Goal: Transaction & Acquisition: Obtain resource

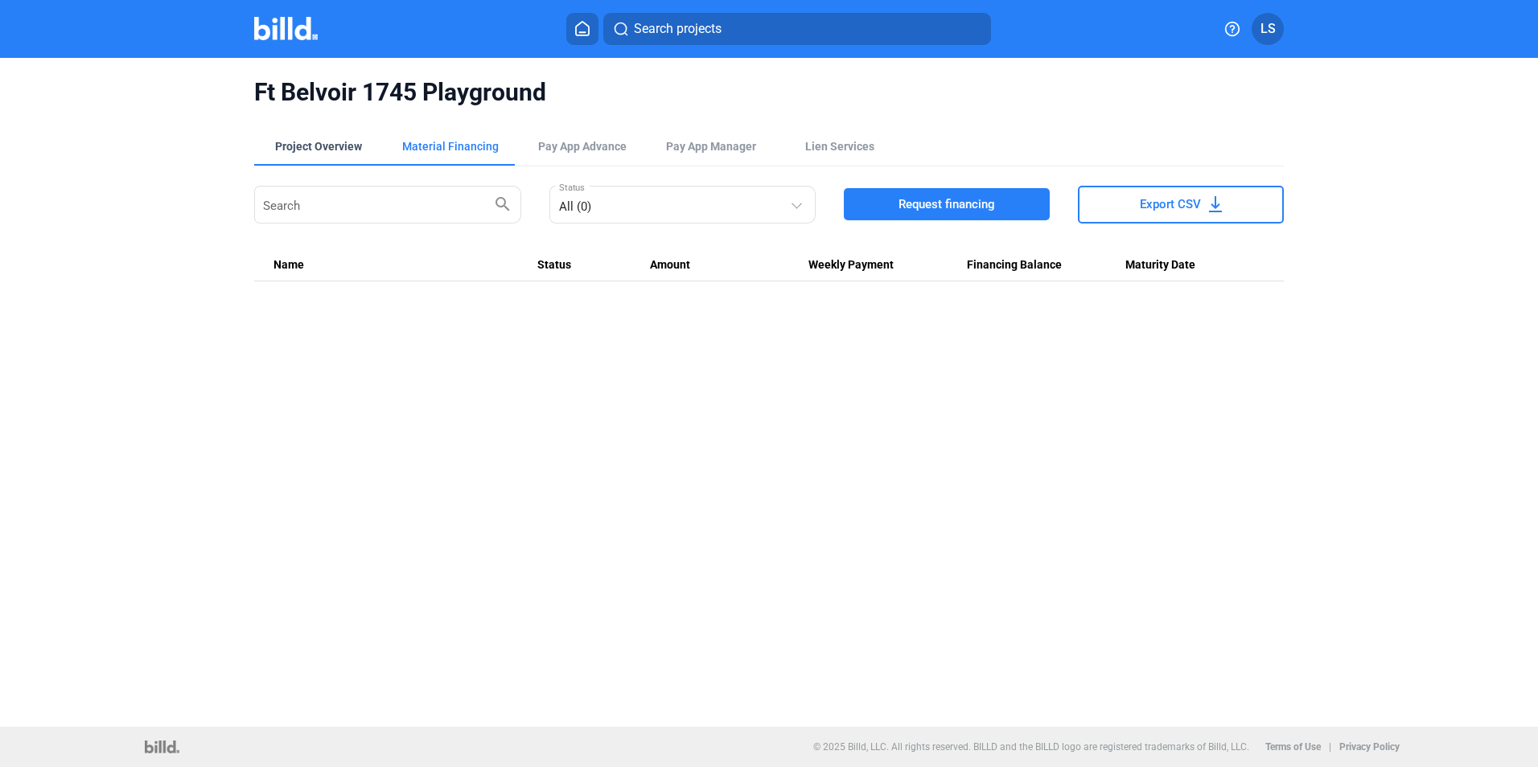
click at [313, 147] on div "Project Overview" at bounding box center [318, 146] width 87 height 16
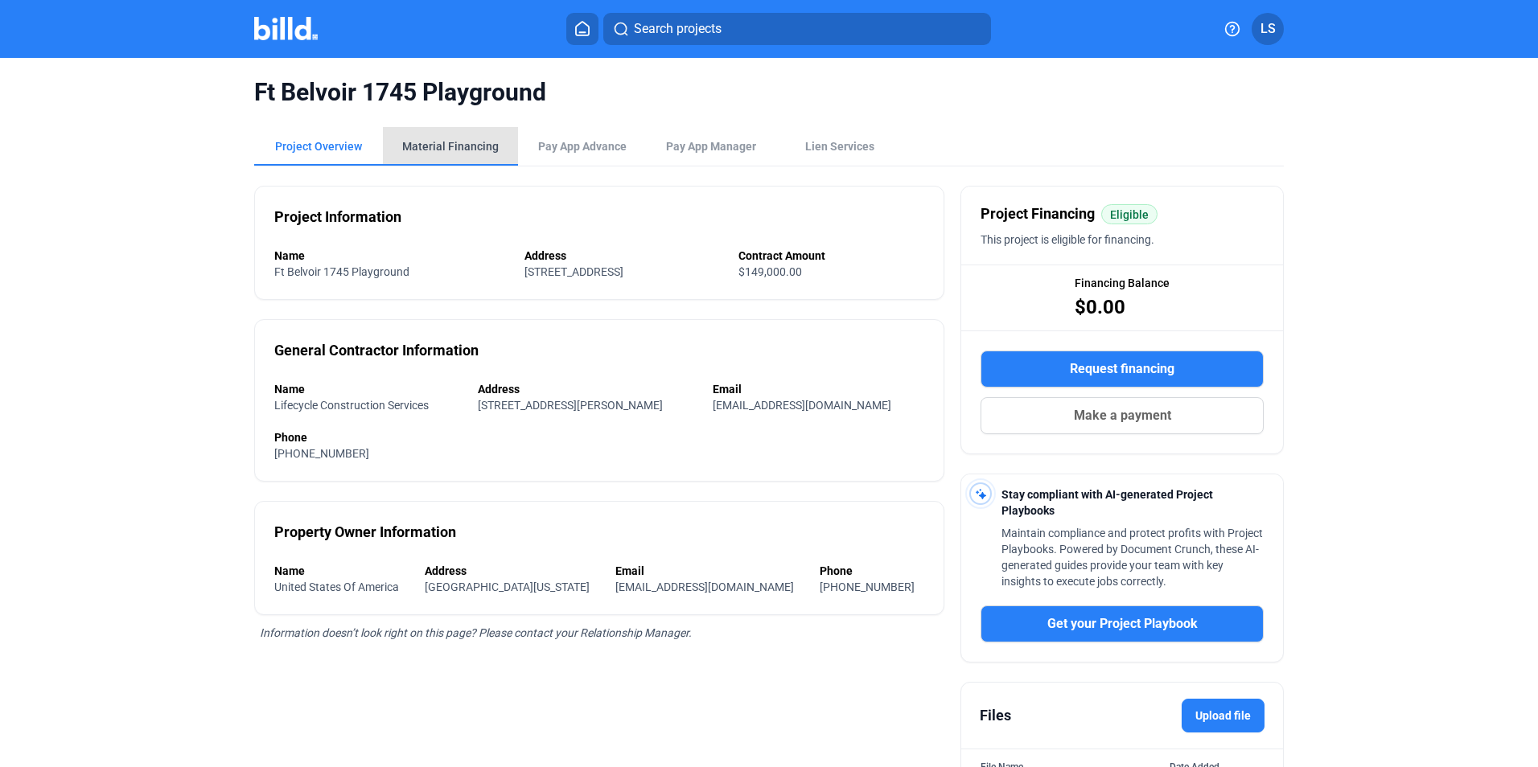
click at [464, 145] on div "Material Financing" at bounding box center [450, 146] width 97 height 16
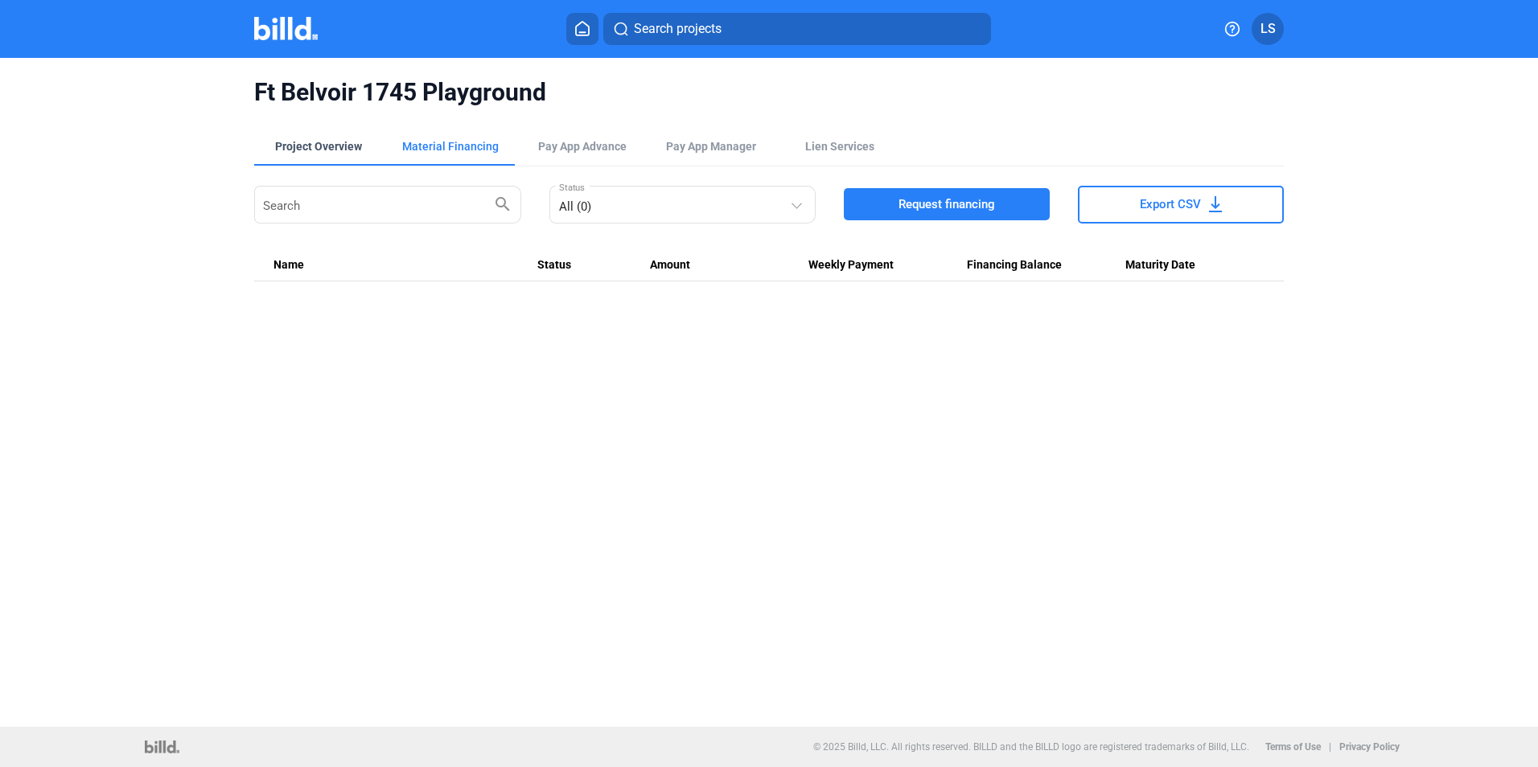
click at [323, 147] on div "Project Overview" at bounding box center [318, 146] width 87 height 16
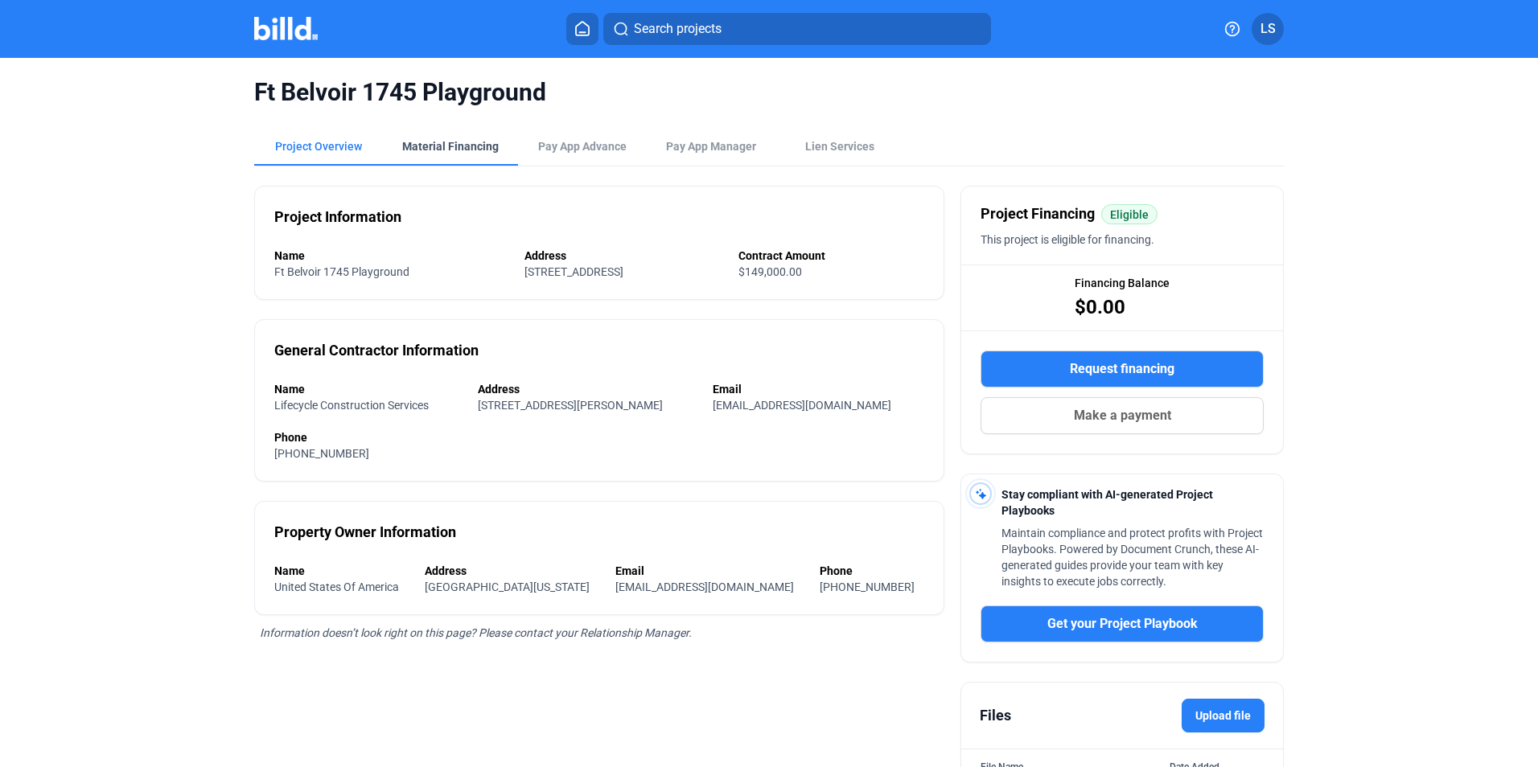
click at [417, 146] on div "Material Financing" at bounding box center [450, 146] width 97 height 16
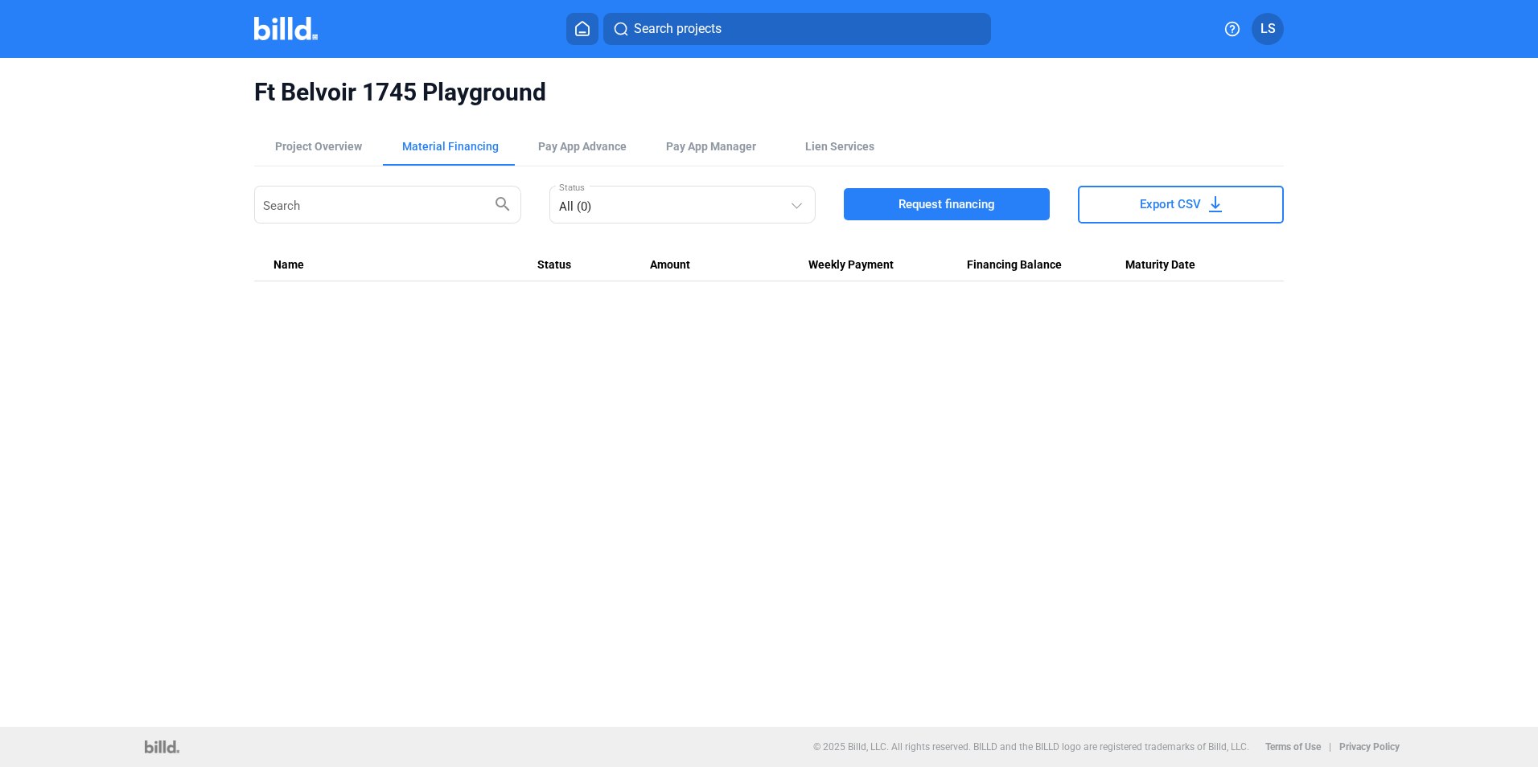
click at [580, 31] on icon at bounding box center [582, 28] width 16 height 15
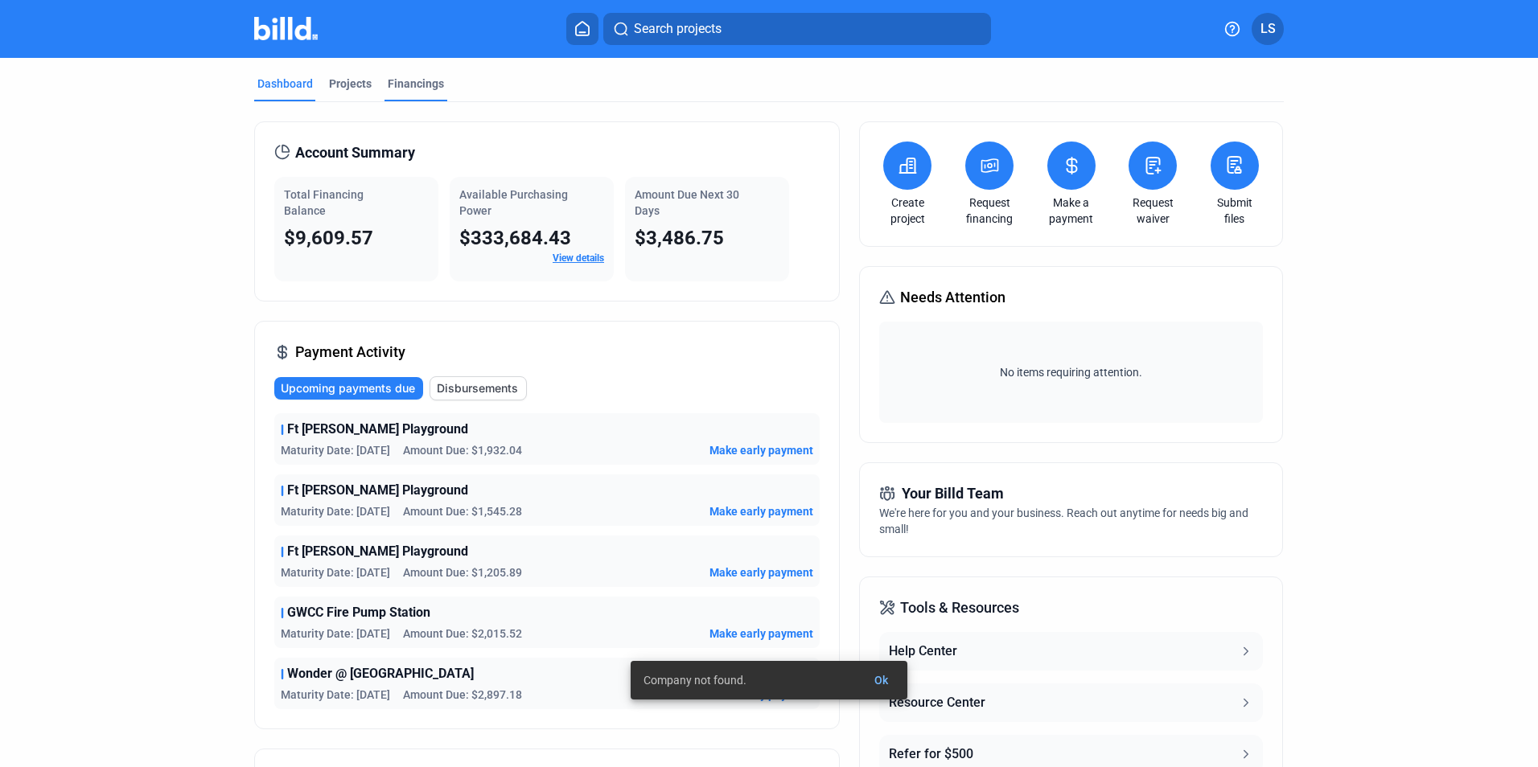
click at [390, 84] on div "Financings" at bounding box center [416, 84] width 56 height 16
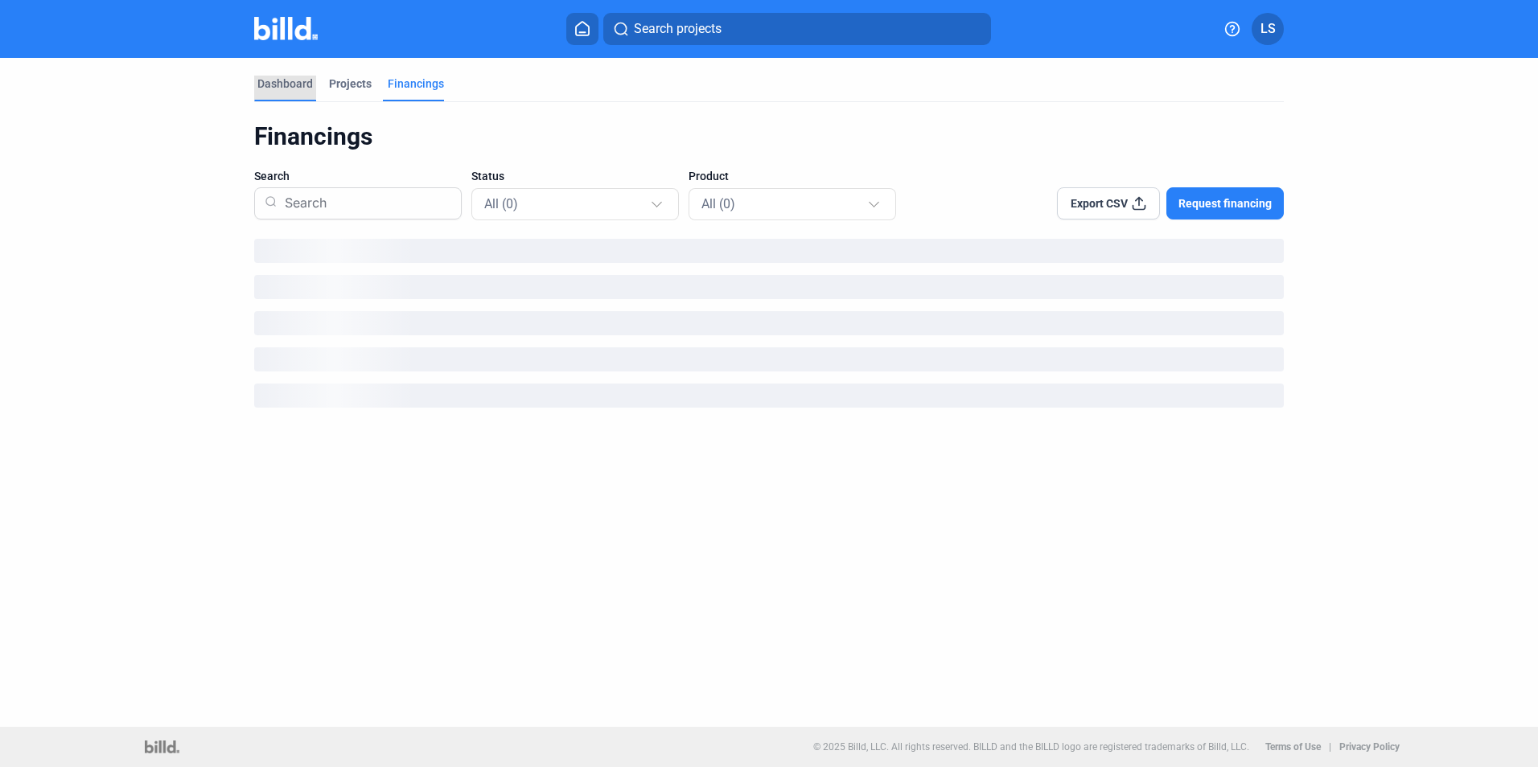
click at [276, 80] on div "Dashboard" at bounding box center [284, 84] width 55 height 16
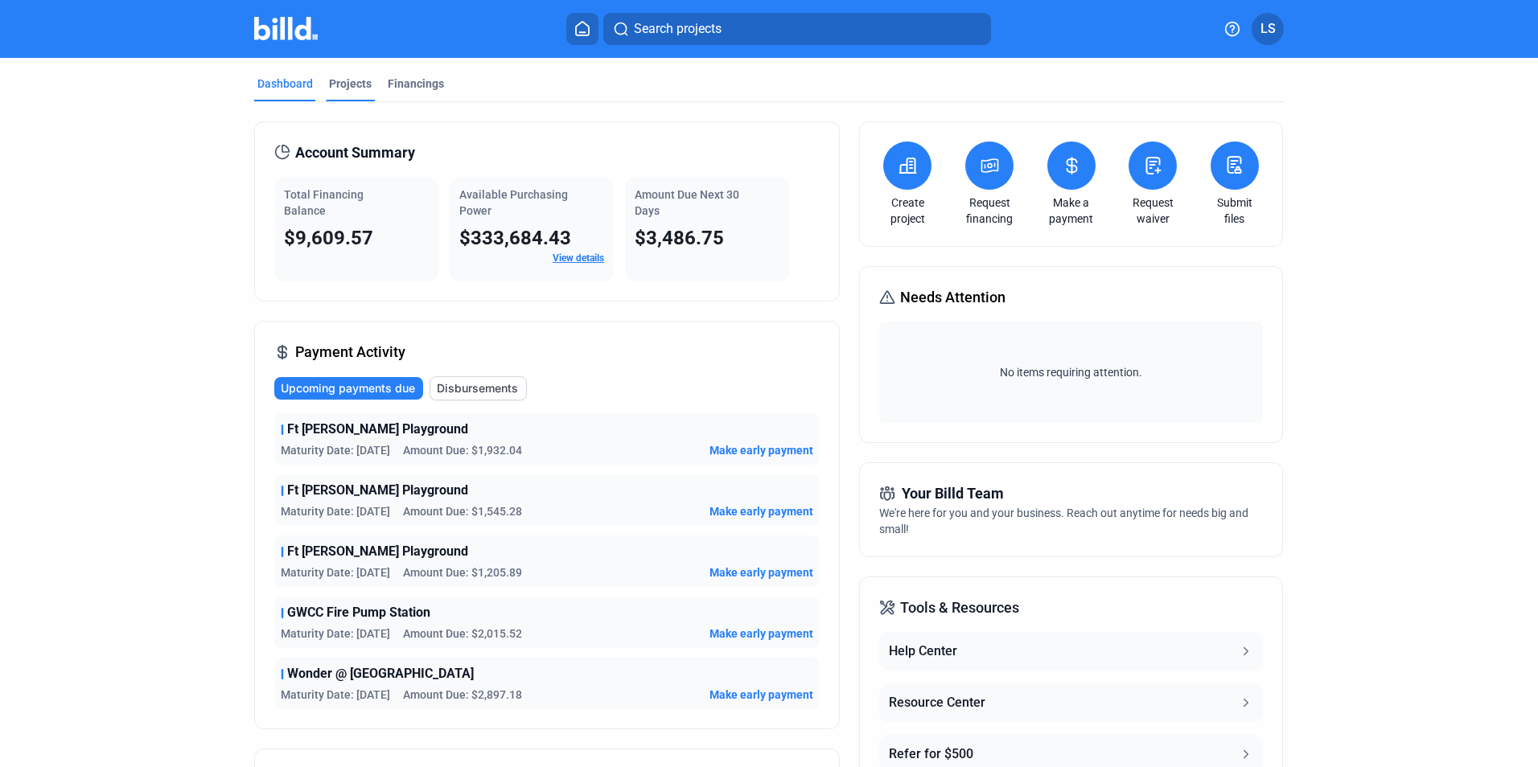
click at [342, 83] on div "Projects" at bounding box center [350, 84] width 43 height 16
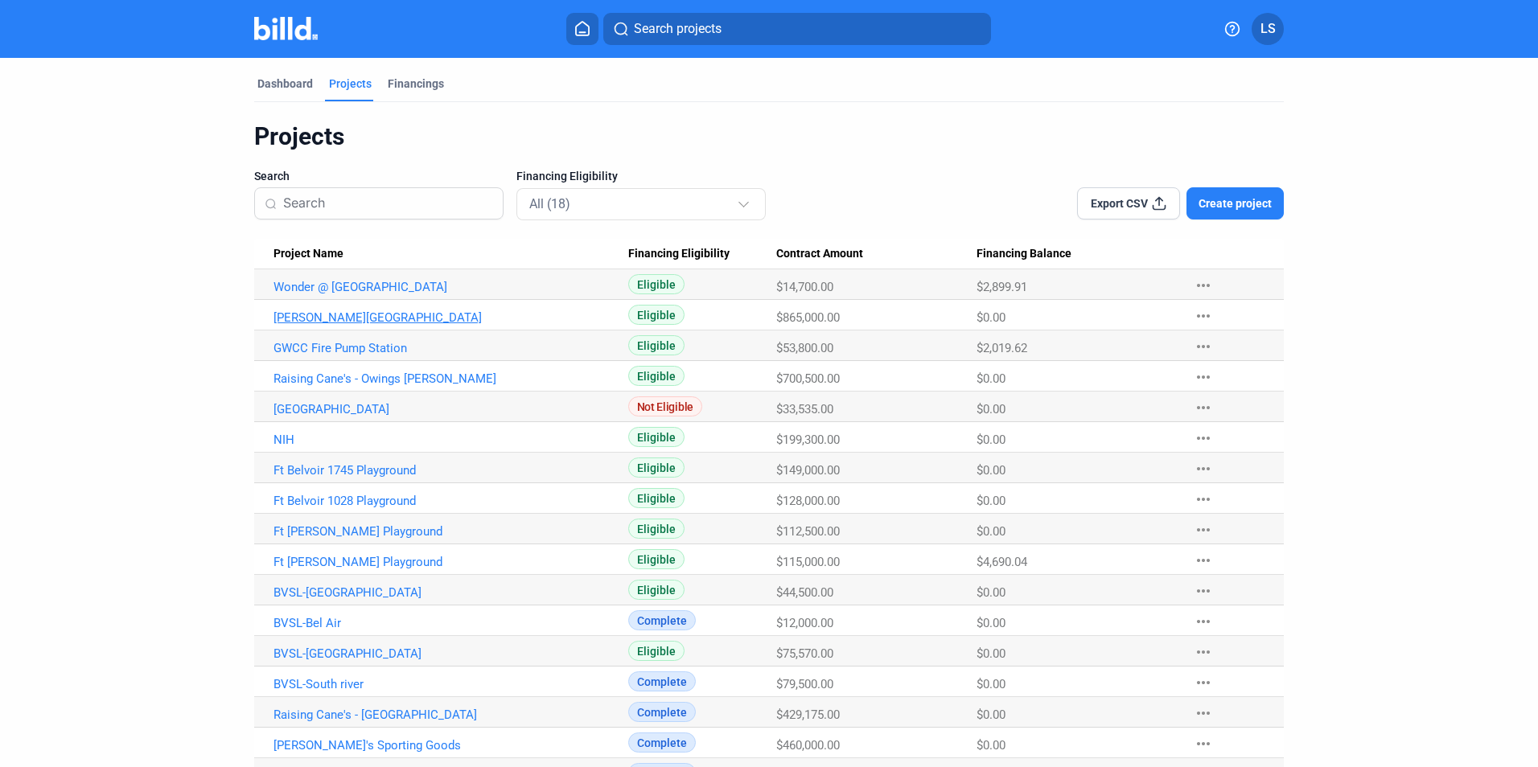
click at [367, 313] on link "[PERSON_NAME][GEOGRAPHIC_DATA]" at bounding box center [450, 317] width 355 height 14
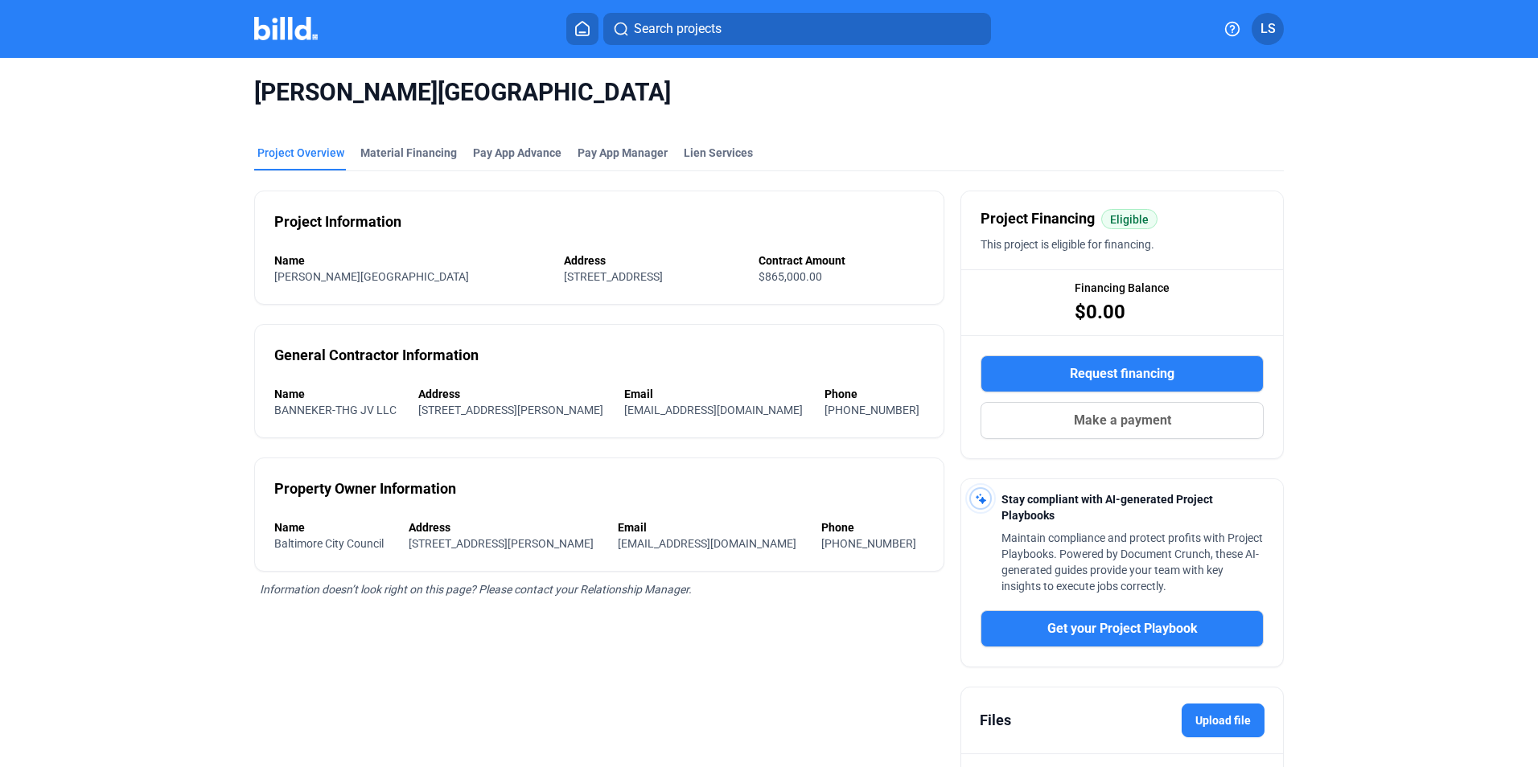
click at [1101, 364] on span "Request financing" at bounding box center [1122, 373] width 105 height 19
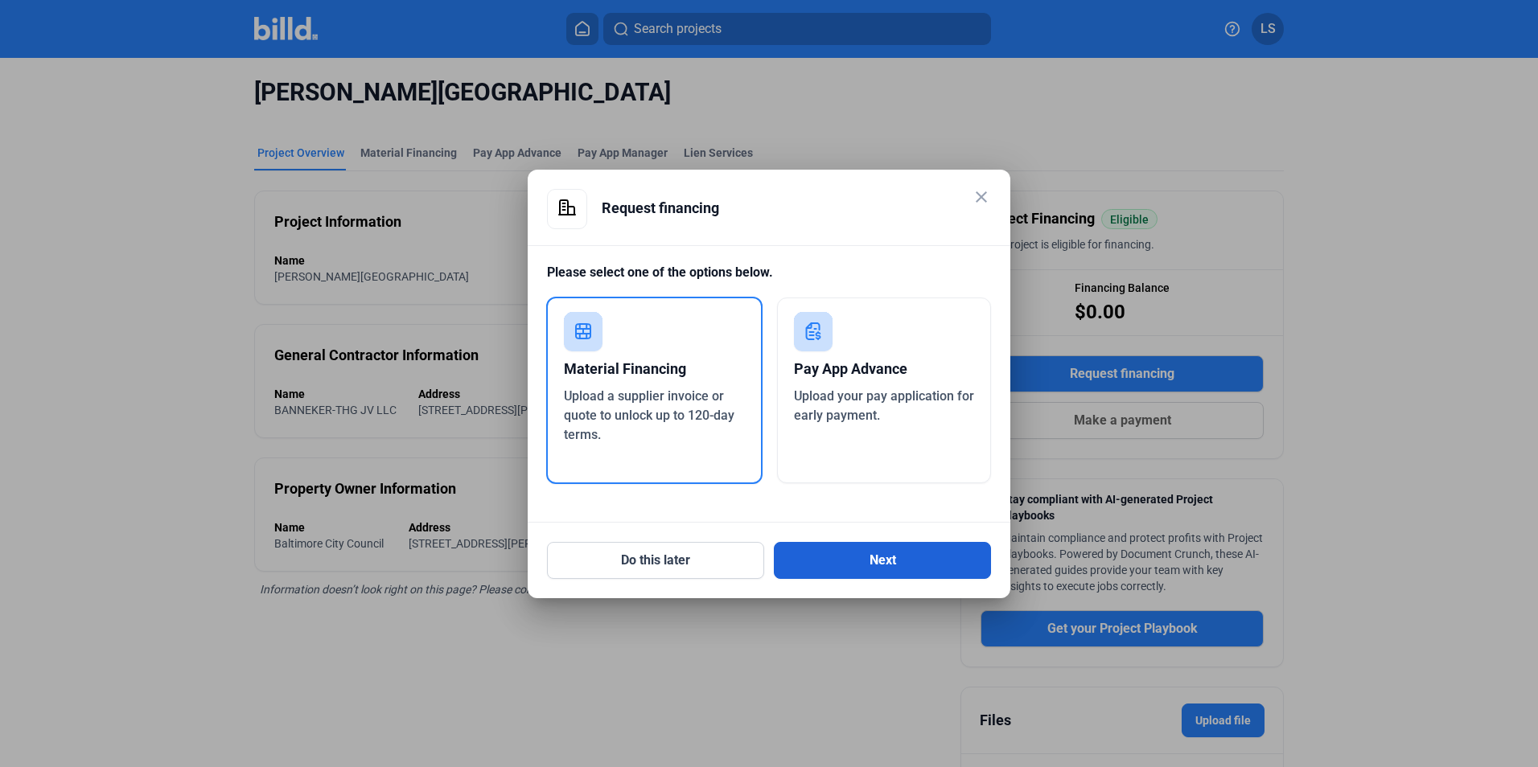
click at [853, 563] on button "Next" at bounding box center [882, 560] width 217 height 37
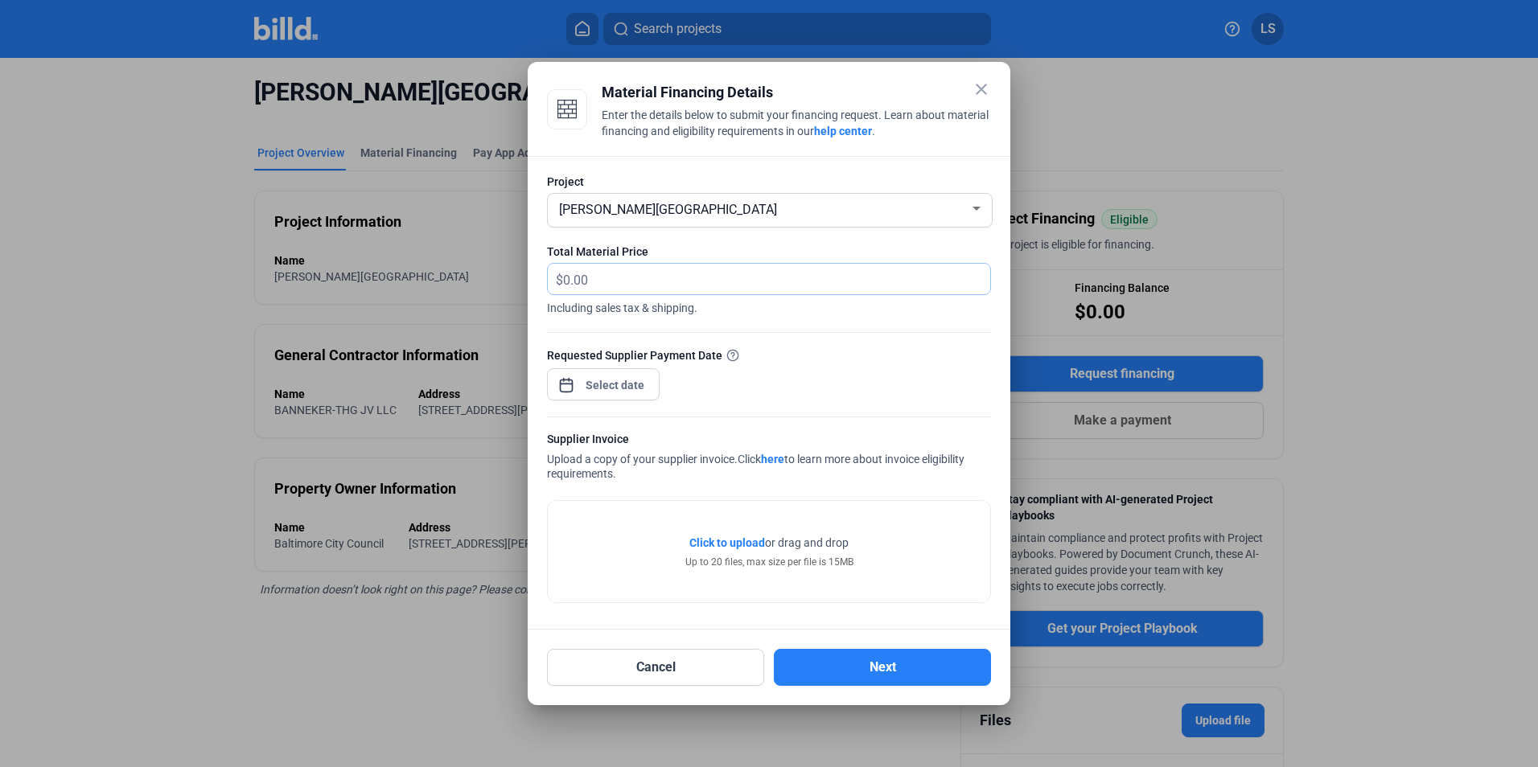
click at [589, 279] on input "text" at bounding box center [767, 279] width 409 height 31
type input "1,338.98"
click at [630, 392] on div "close Material Financing Details Enter the details below to submit your financi…" at bounding box center [769, 383] width 1538 height 767
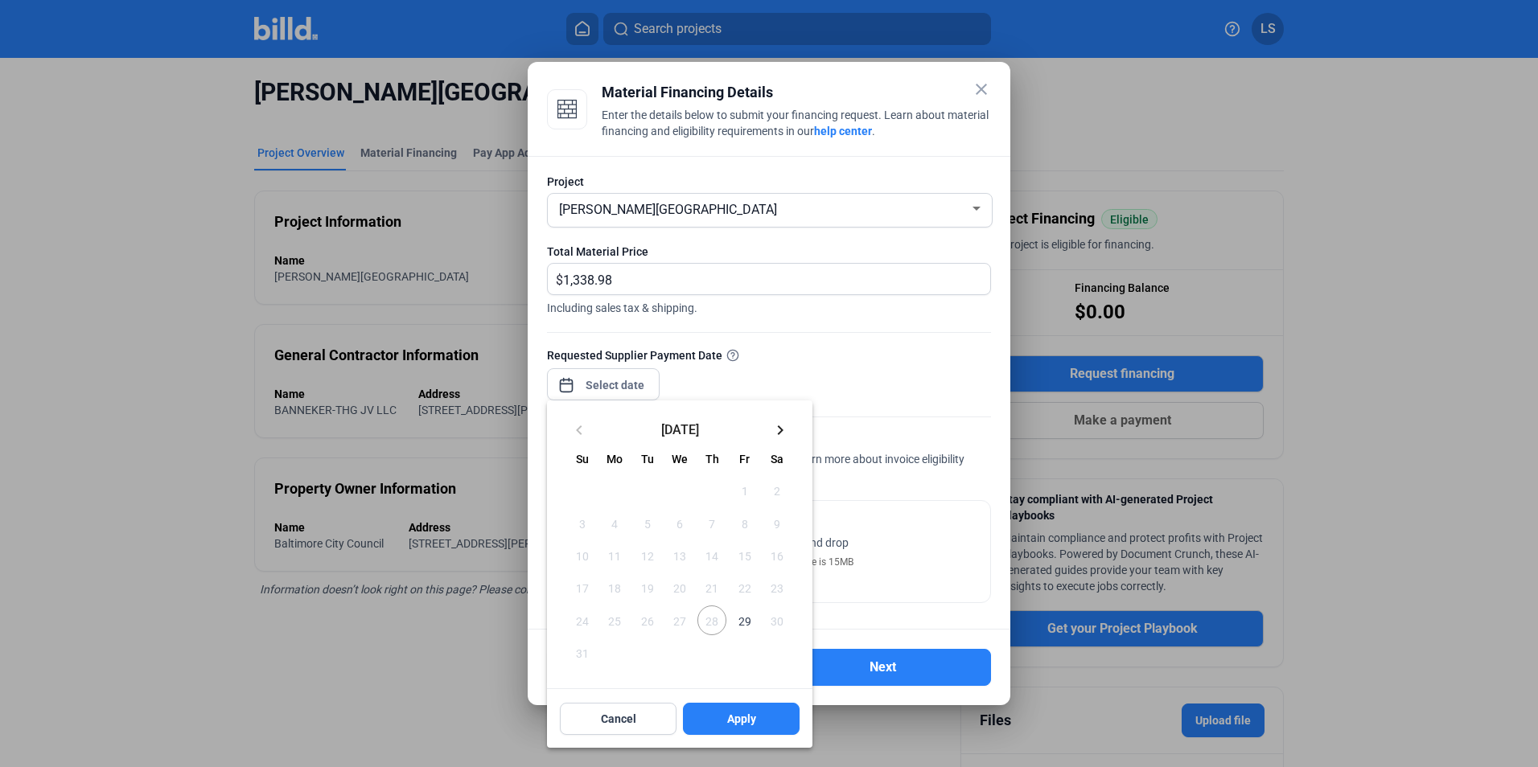
click at [714, 623] on span "28" at bounding box center [711, 620] width 29 height 29
click at [746, 624] on span "29" at bounding box center [743, 620] width 29 height 29
click at [720, 721] on button "Apply" at bounding box center [741, 719] width 117 height 32
type input "[DATE]"
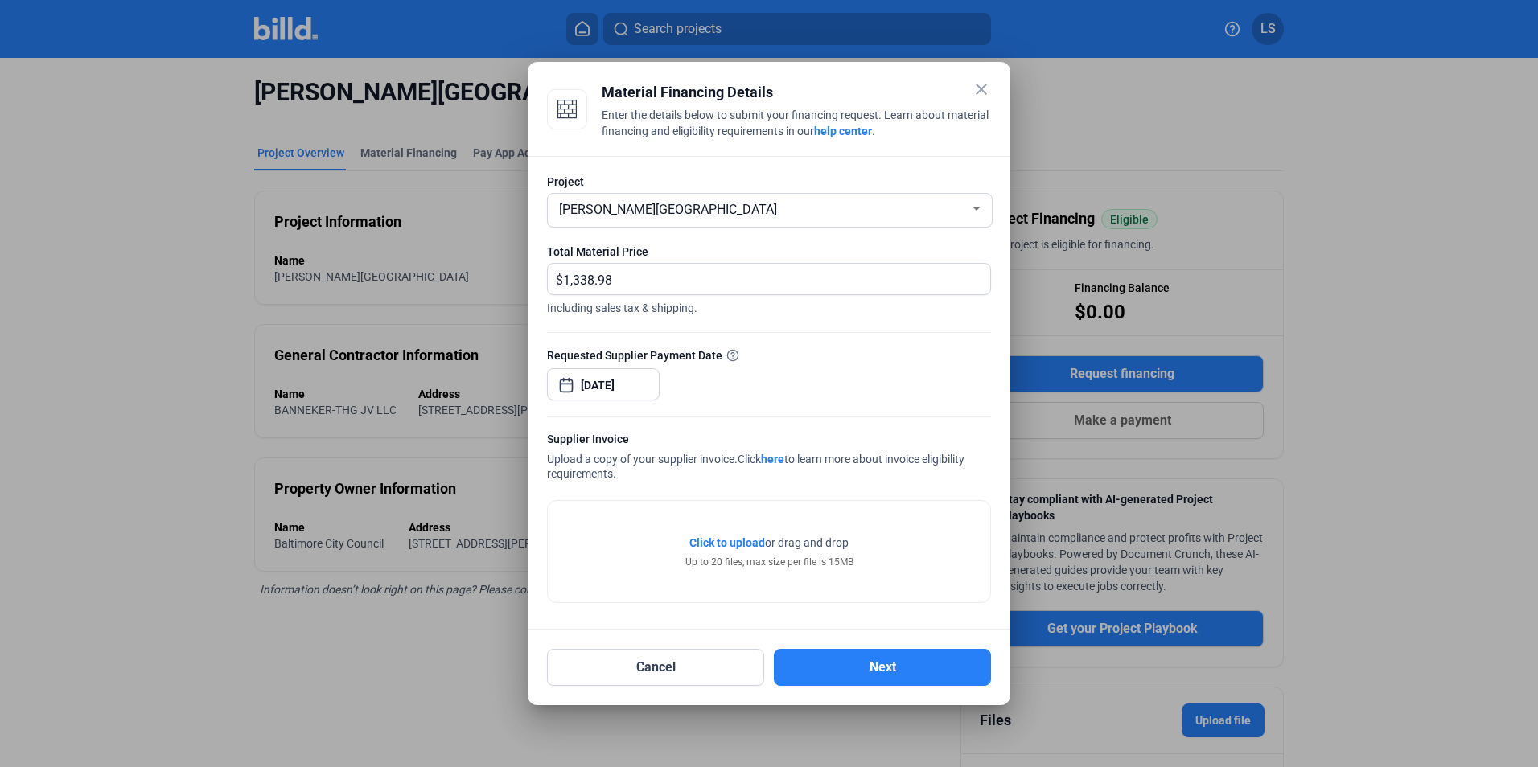
click at [728, 541] on span "Click to upload" at bounding box center [727, 542] width 76 height 13
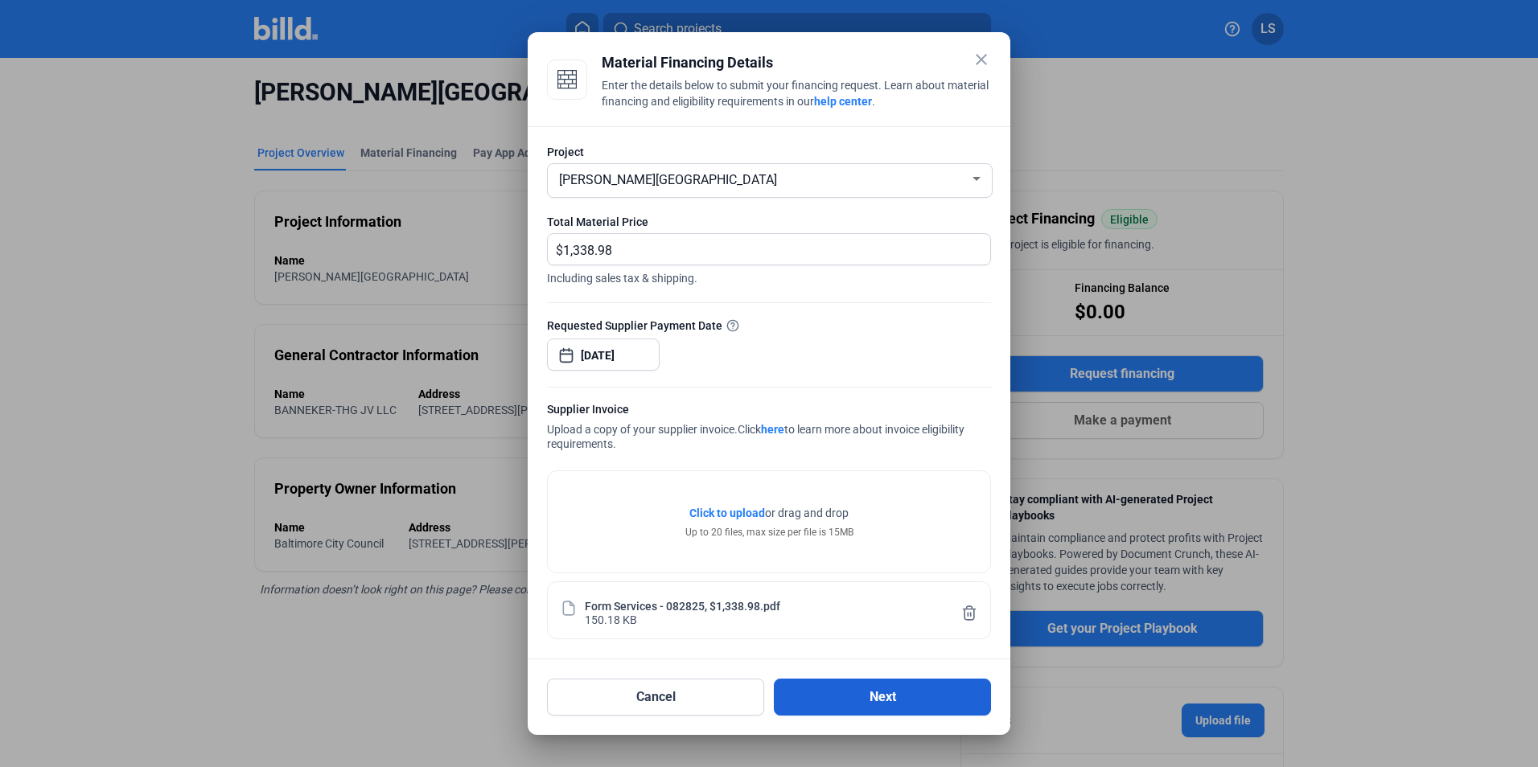
click at [921, 689] on button "Next" at bounding box center [882, 697] width 217 height 37
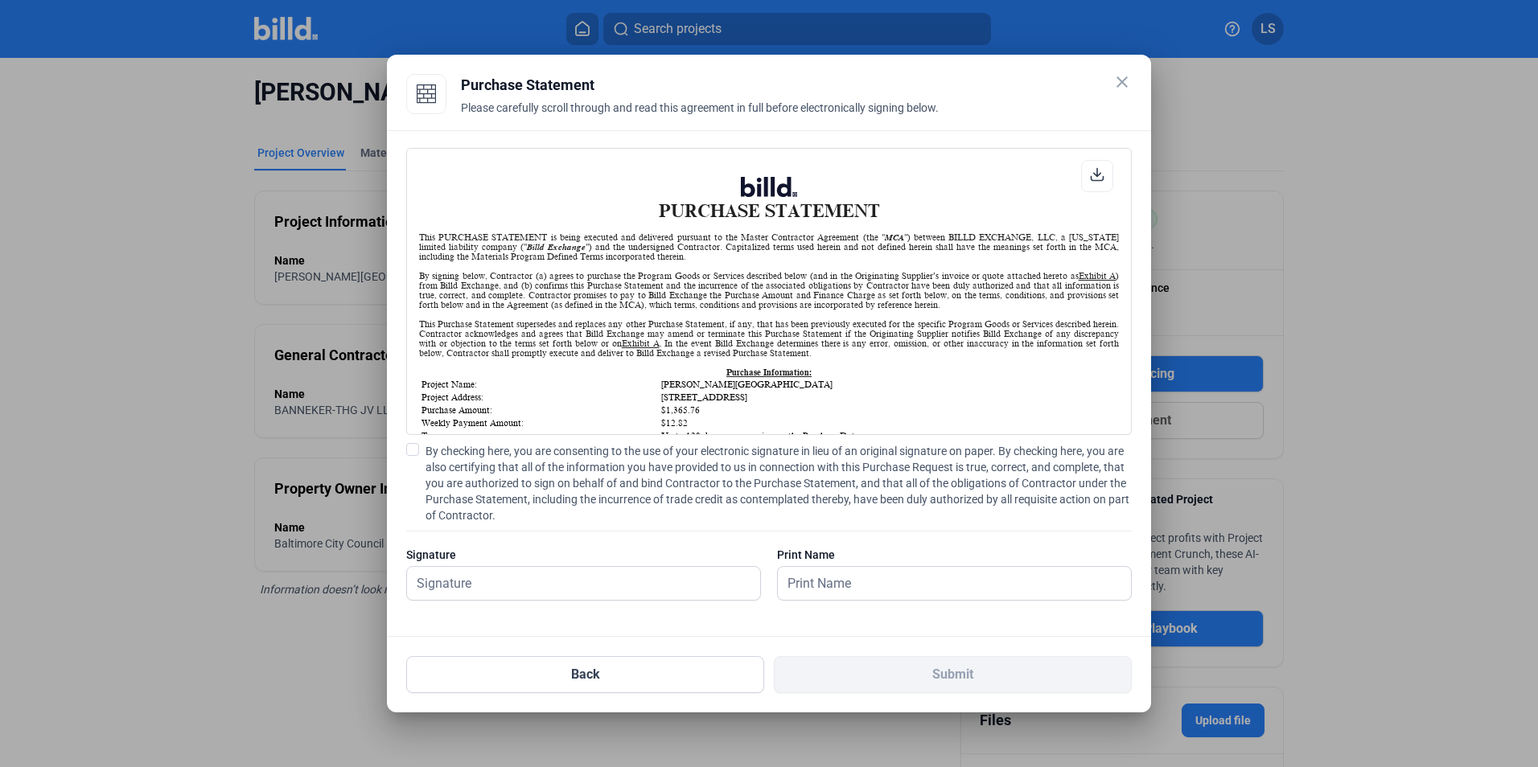
scroll to position [1, 0]
click at [418, 450] on span at bounding box center [412, 449] width 13 height 13
click at [0, 0] on input "By checking here, you are consenting to the use of your electronic signature in…" at bounding box center [0, 0] width 0 height 0
drag, startPoint x: 501, startPoint y: 581, endPoint x: 511, endPoint y: 592, distance: 14.8
click at [501, 581] on input "text" at bounding box center [574, 583] width 335 height 33
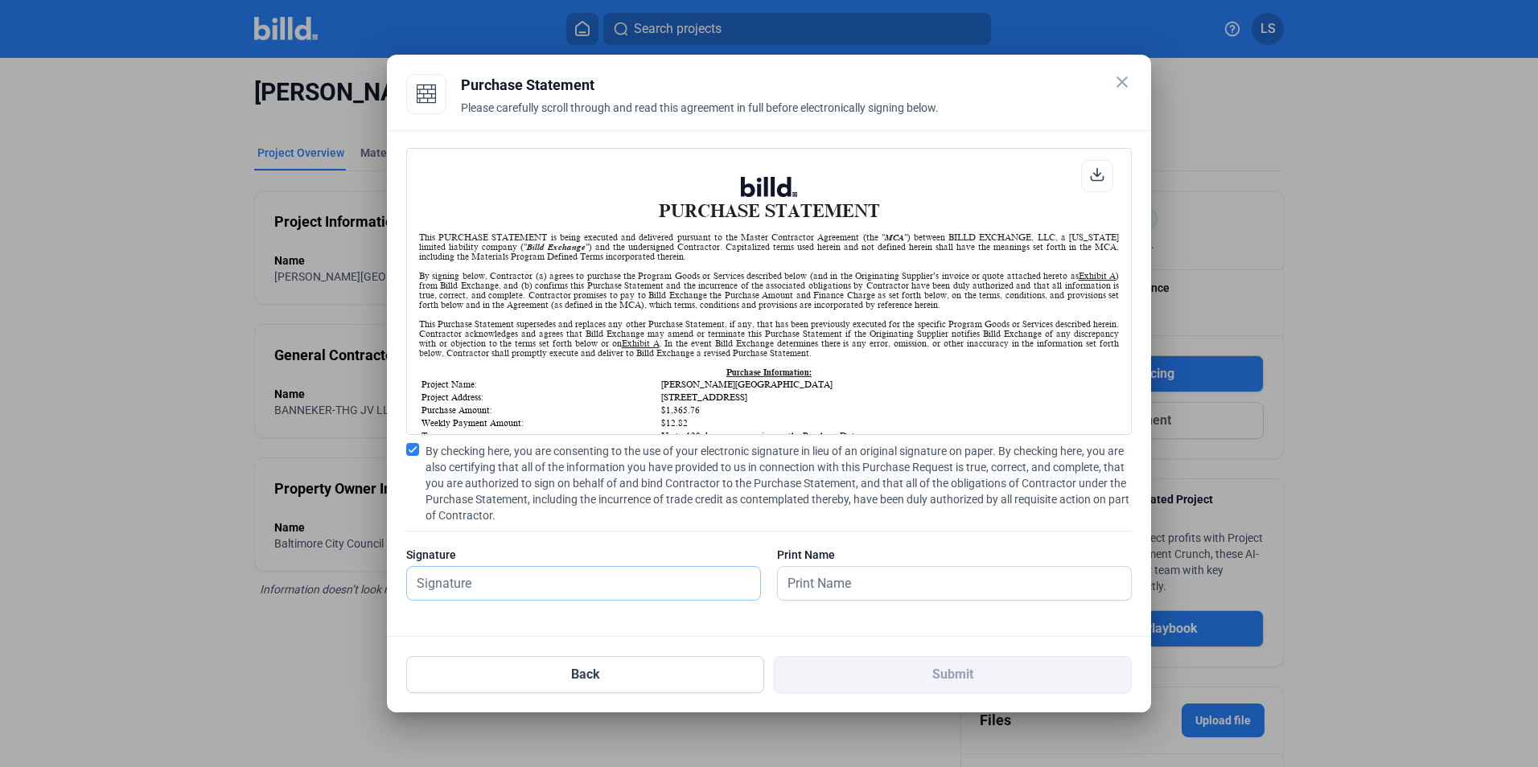
type input "[PERSON_NAME]"
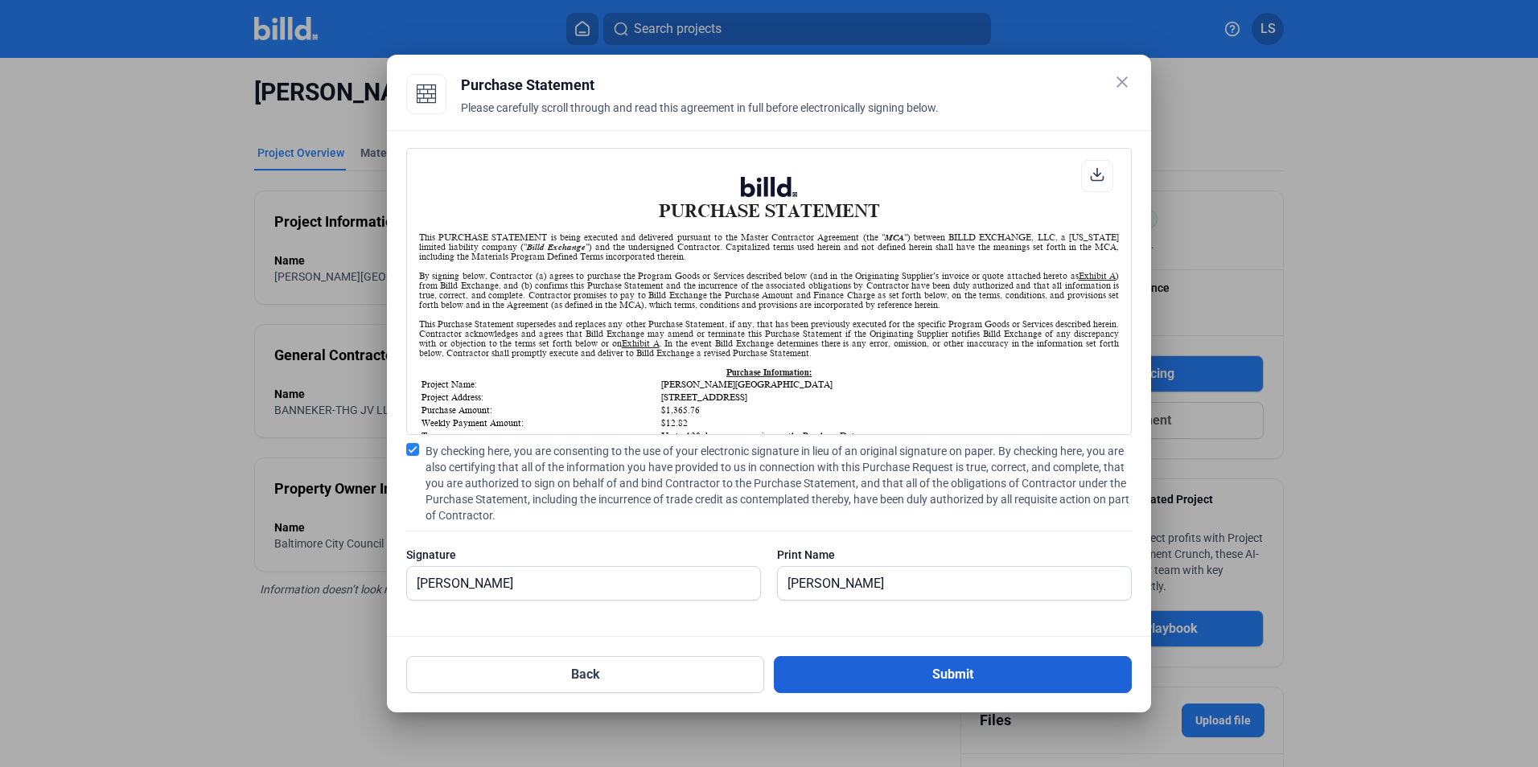
click at [927, 676] on button "Submit" at bounding box center [953, 674] width 358 height 37
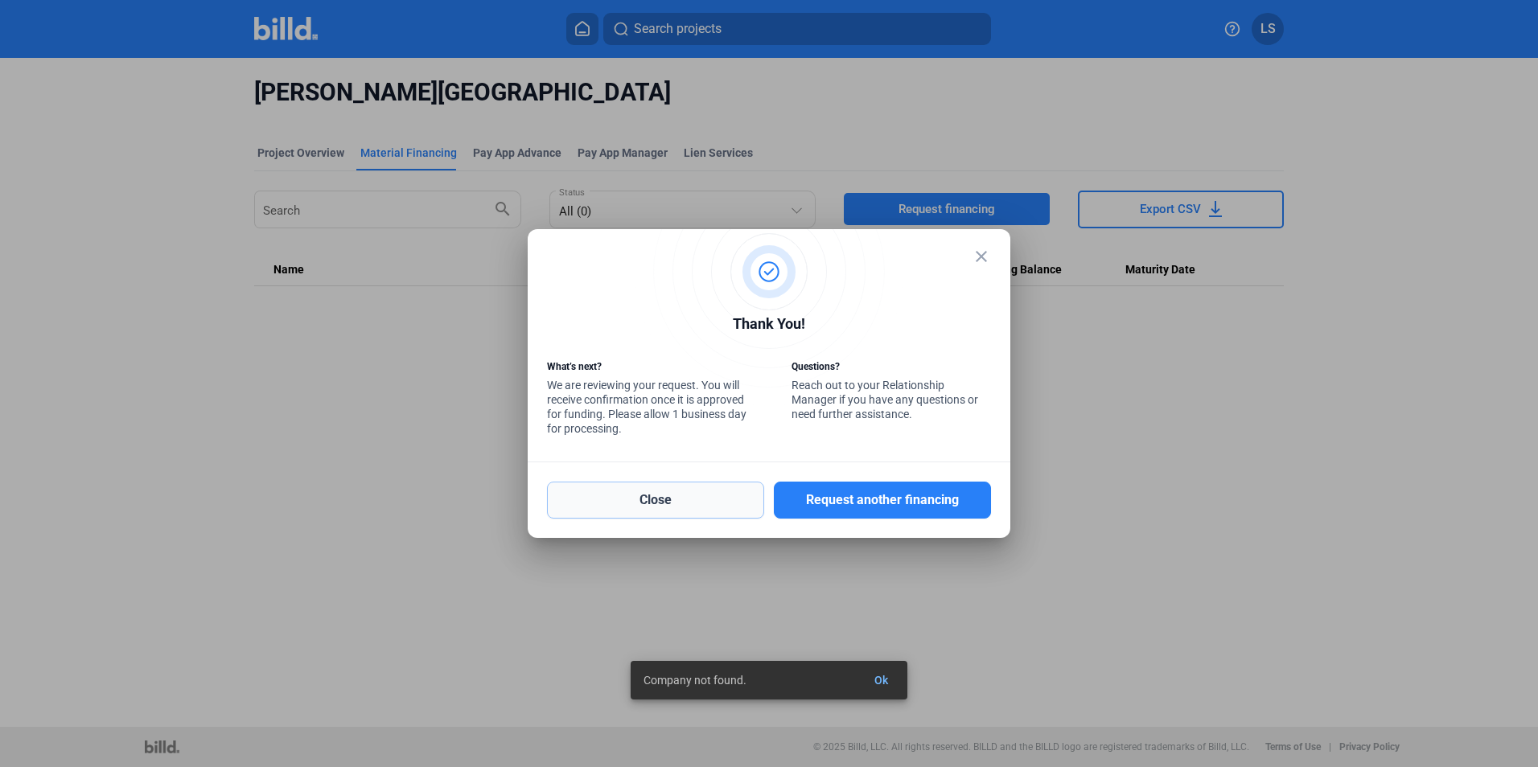
click at [661, 501] on button "Close" at bounding box center [655, 500] width 217 height 37
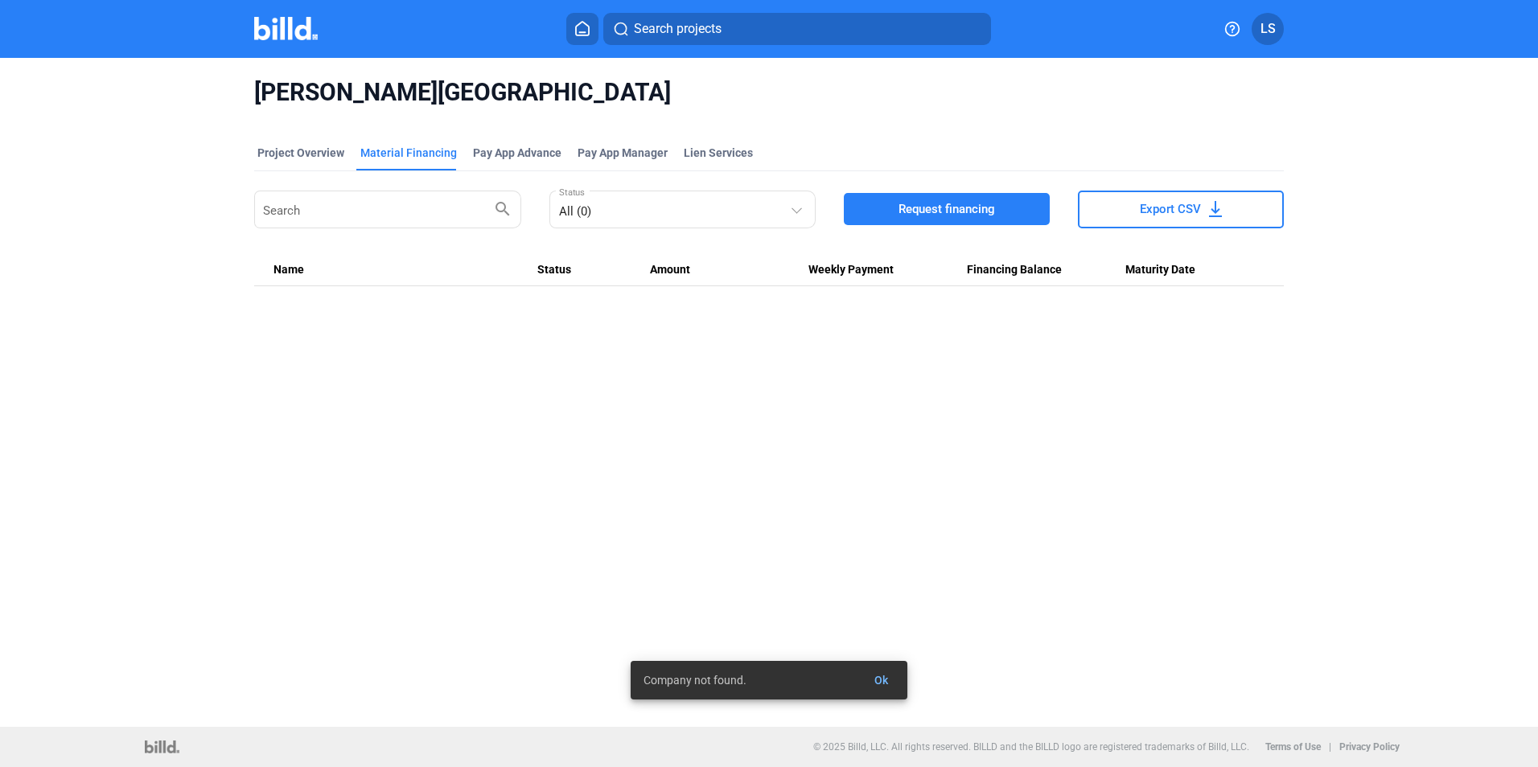
click at [578, 31] on icon at bounding box center [582, 28] width 16 height 15
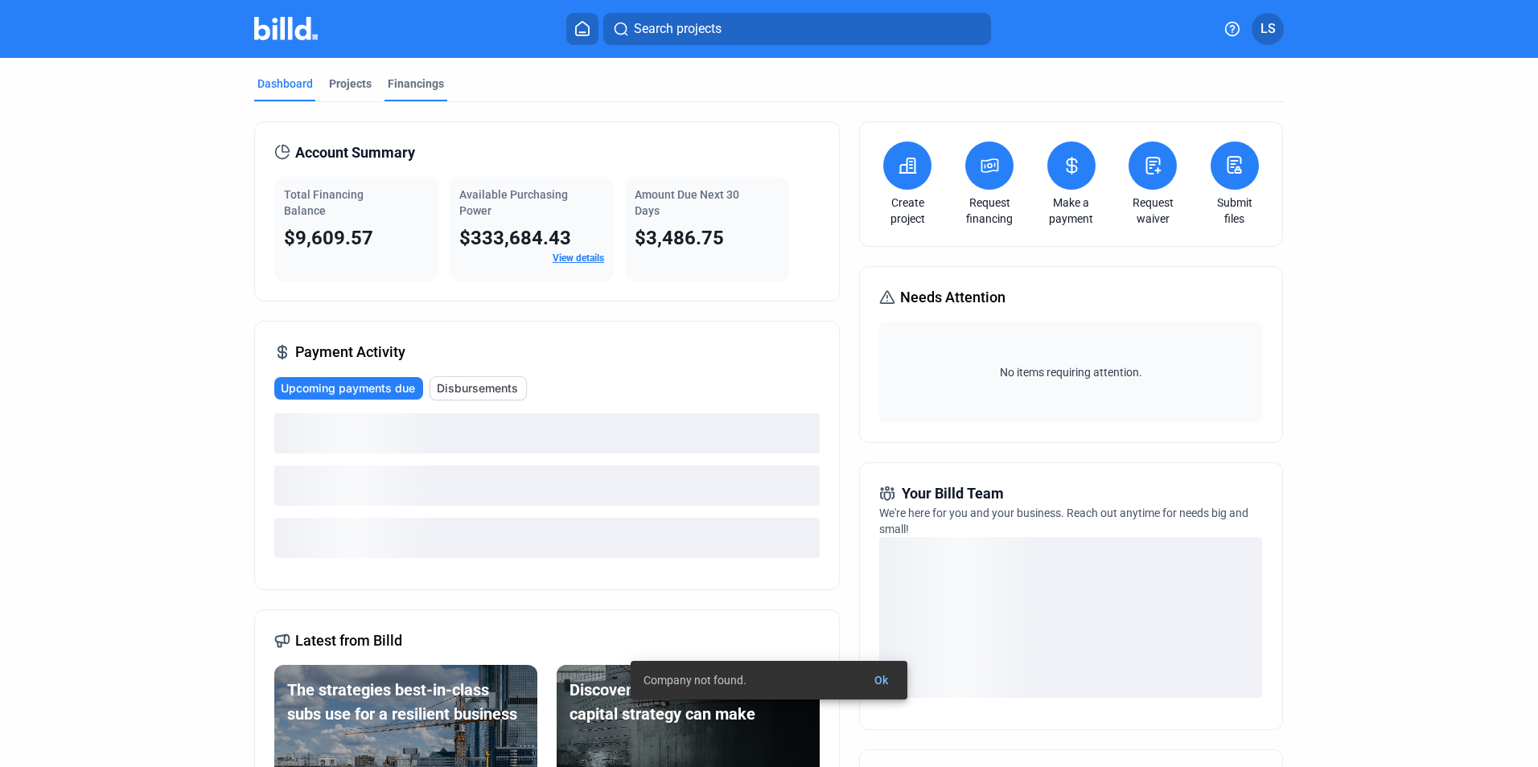
click at [403, 86] on div "Financings" at bounding box center [416, 84] width 56 height 16
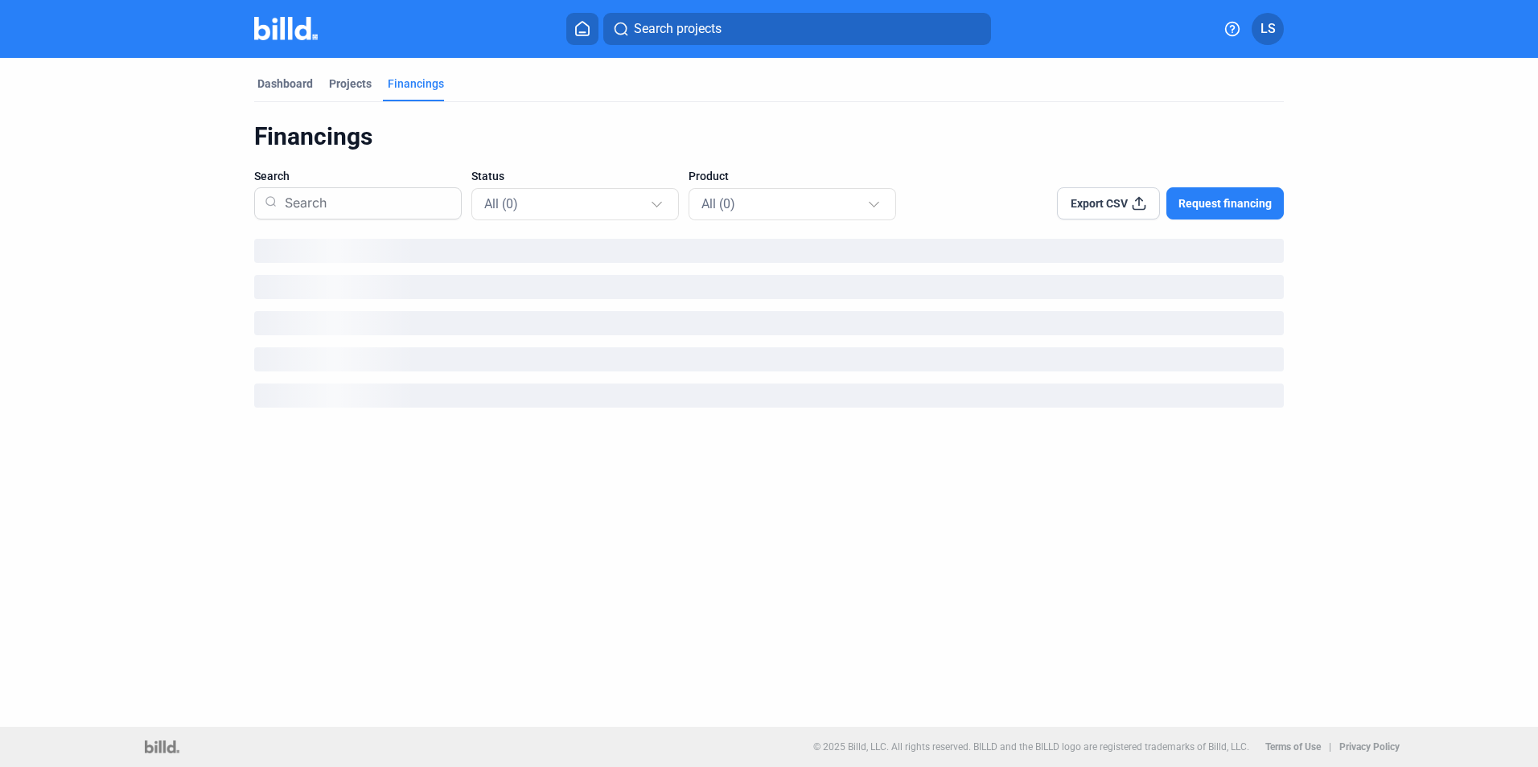
click at [582, 25] on icon at bounding box center [582, 28] width 16 height 15
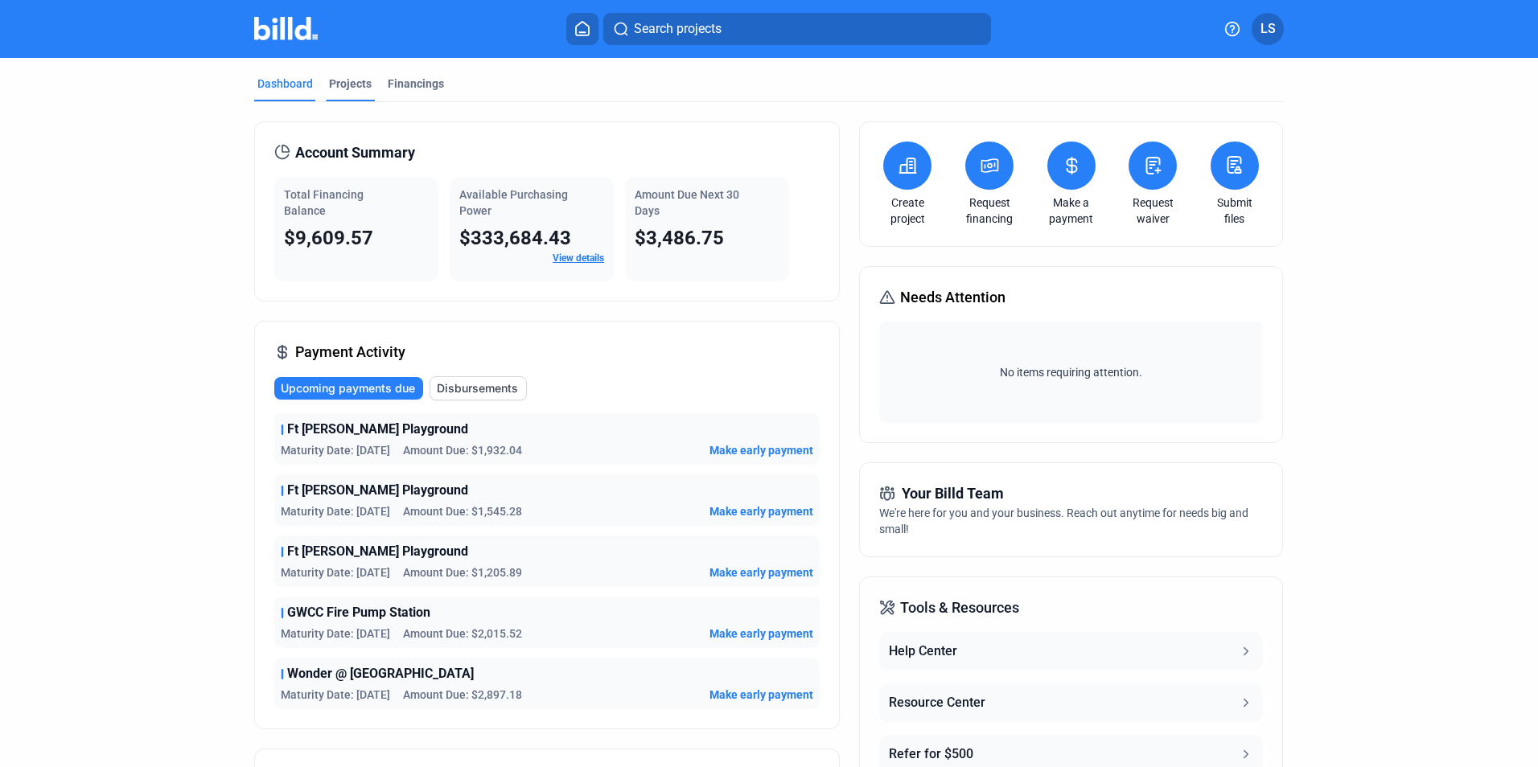
click at [351, 85] on div "Projects" at bounding box center [350, 84] width 43 height 16
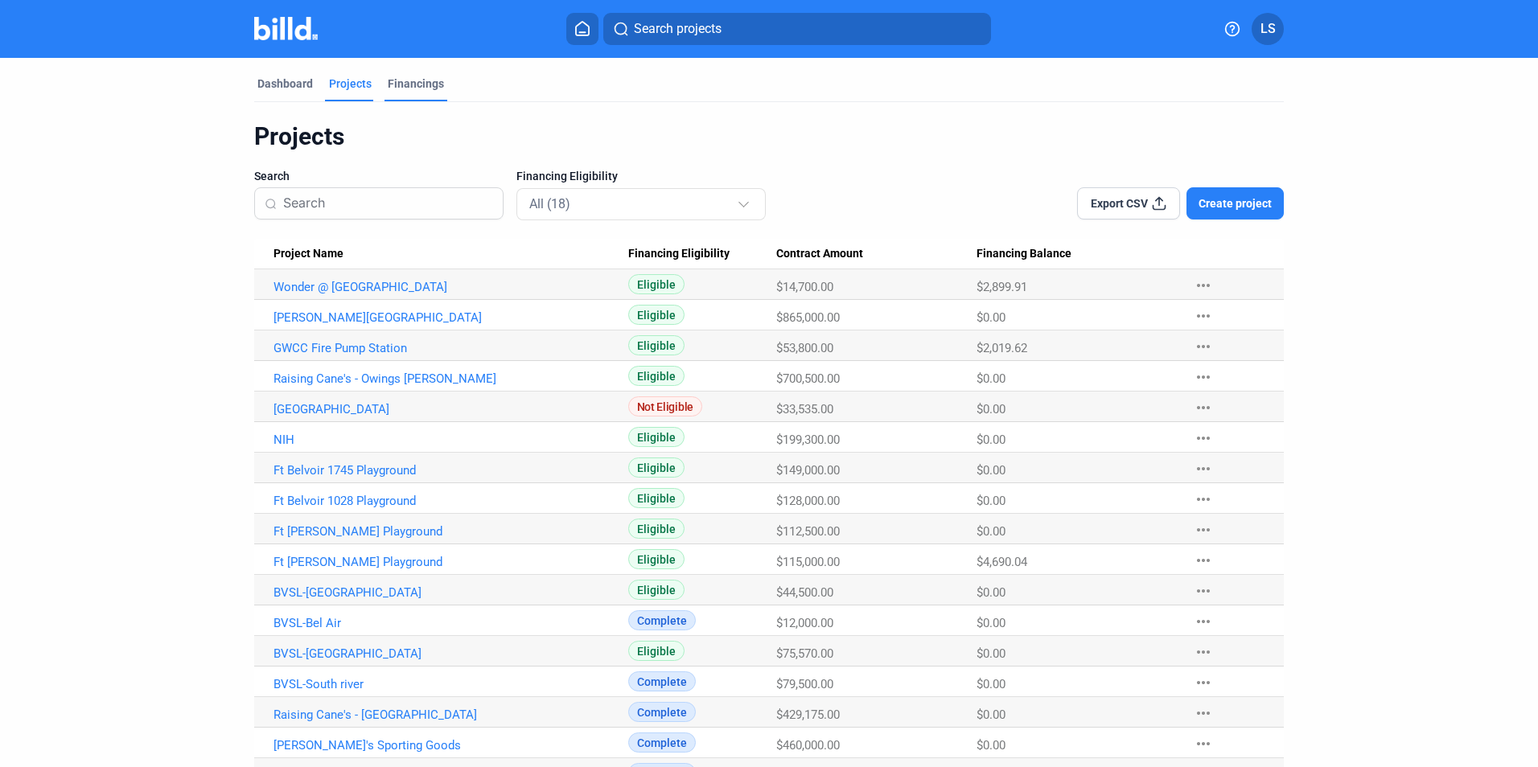
click at [412, 85] on div "Financings" at bounding box center [416, 84] width 56 height 16
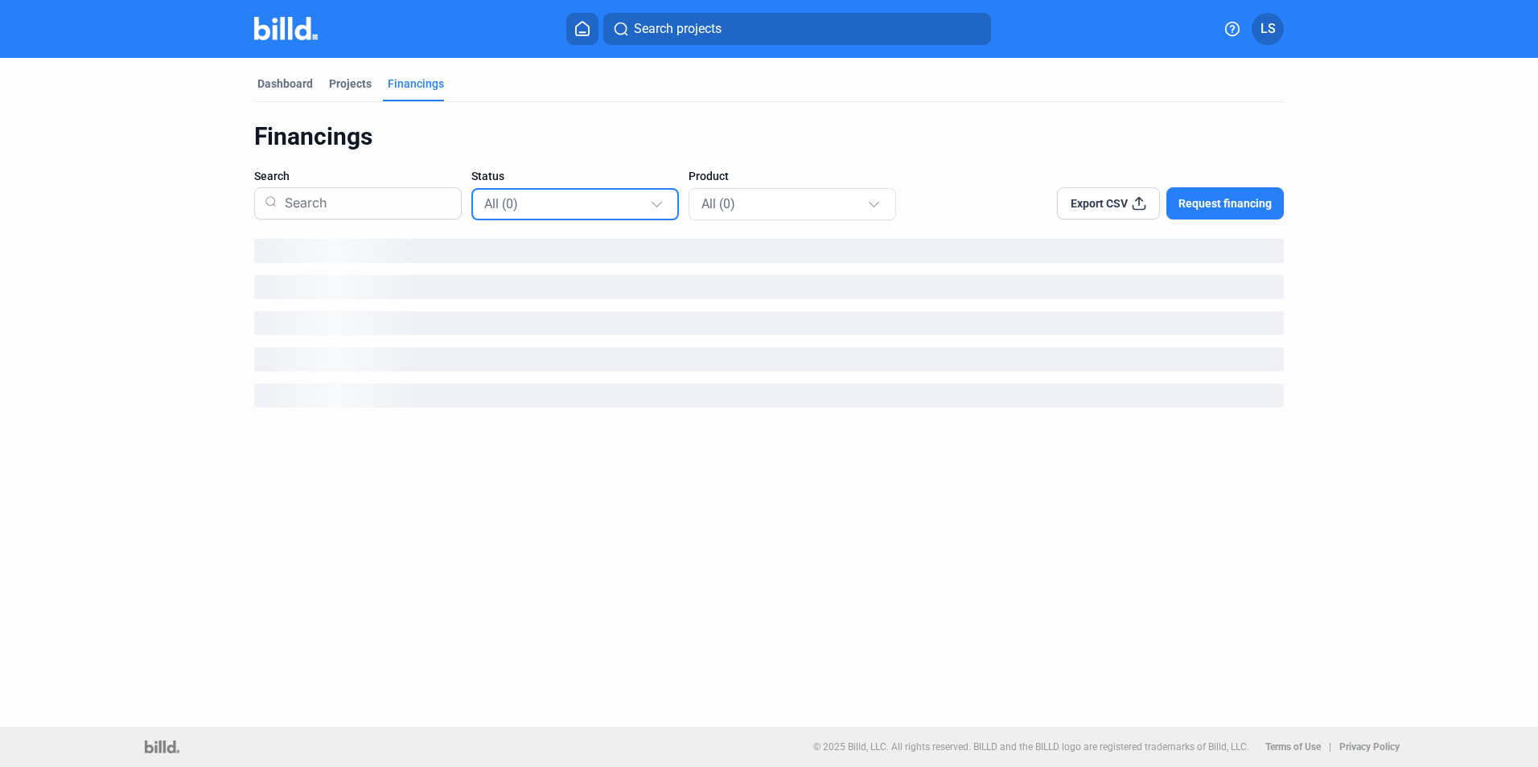
click at [655, 201] on div at bounding box center [656, 202] width 10 height 10
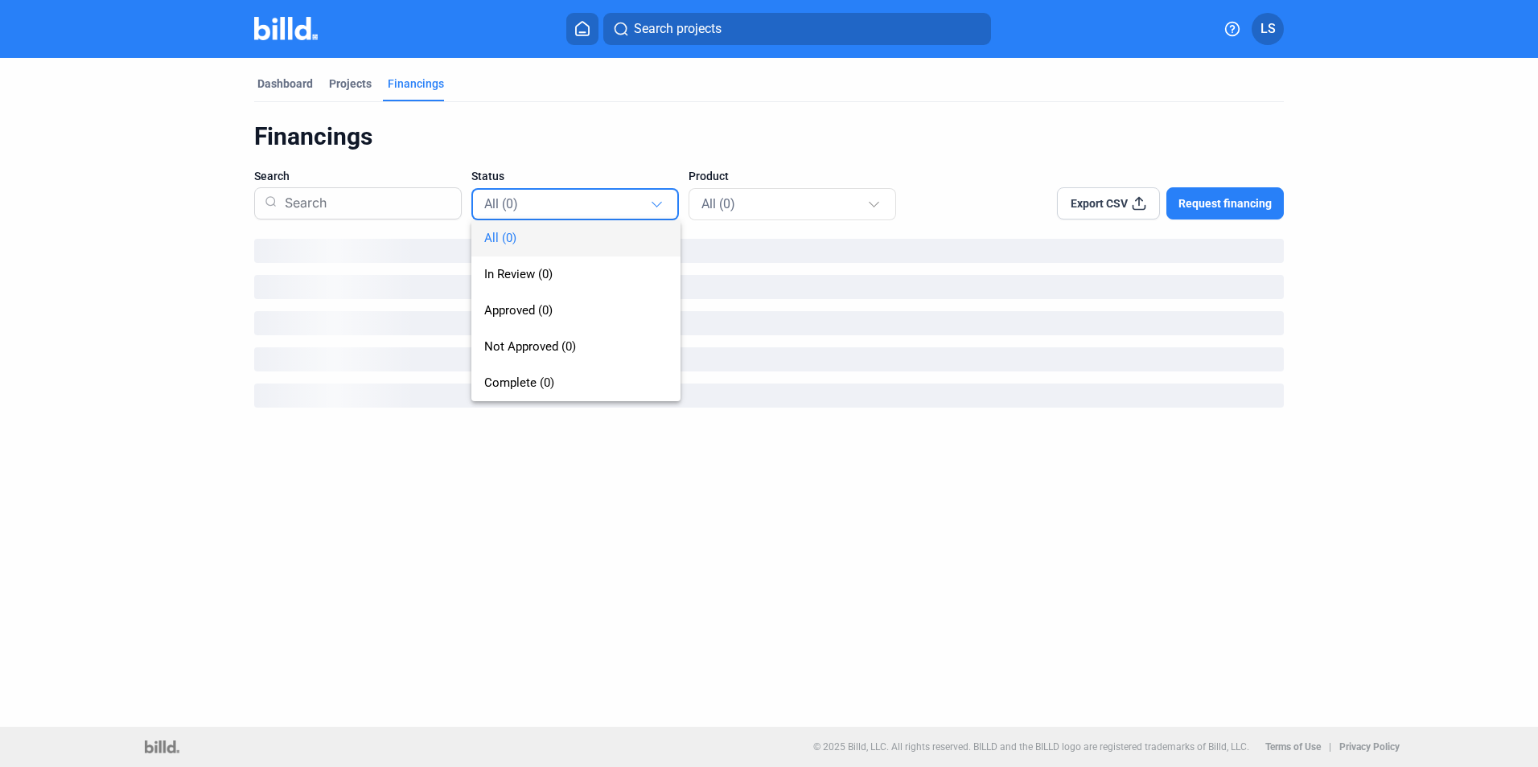
click at [655, 200] on div at bounding box center [769, 383] width 1538 height 767
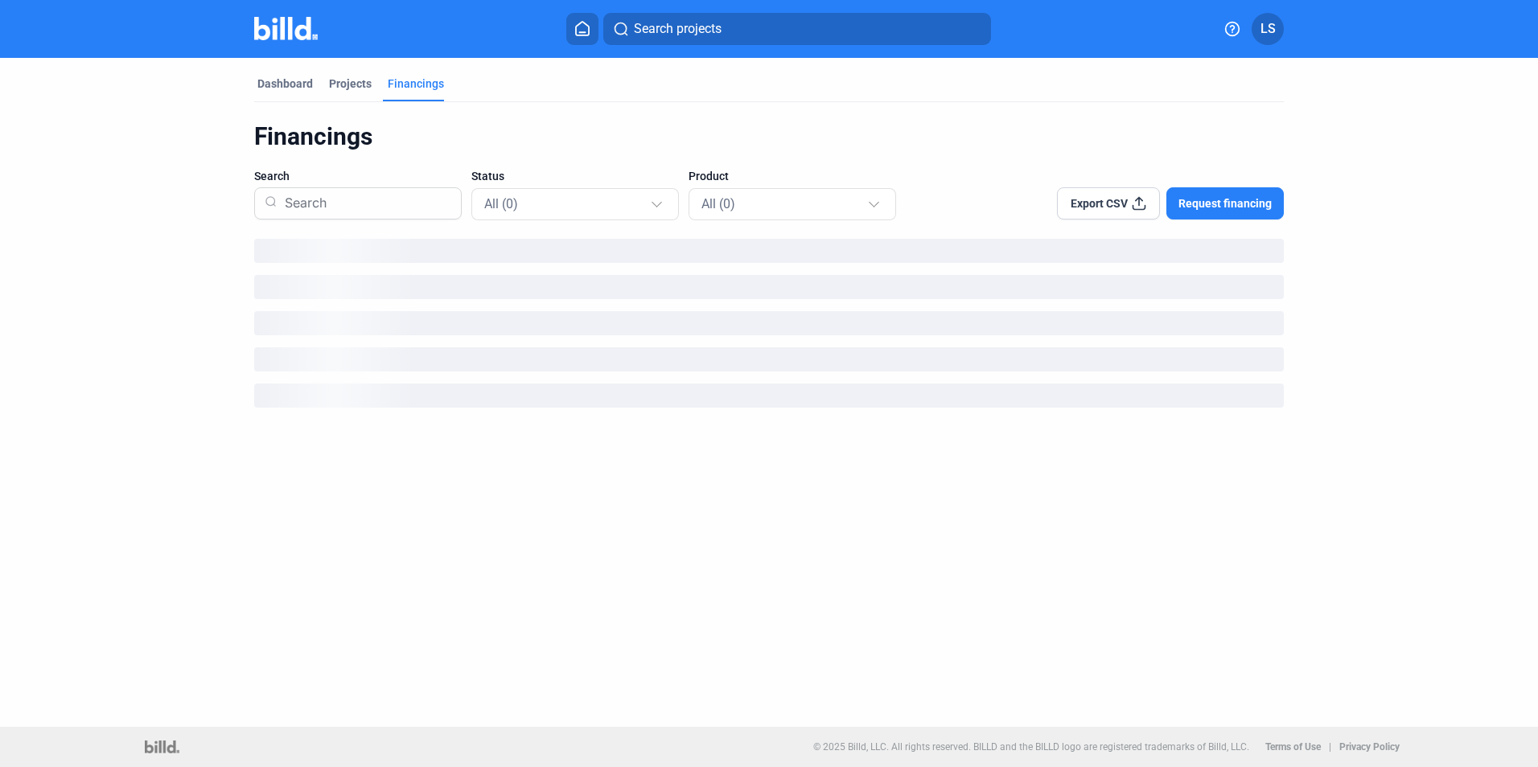
click at [601, 134] on div "Financings" at bounding box center [768, 136] width 1029 height 31
